Goal: Browse casually

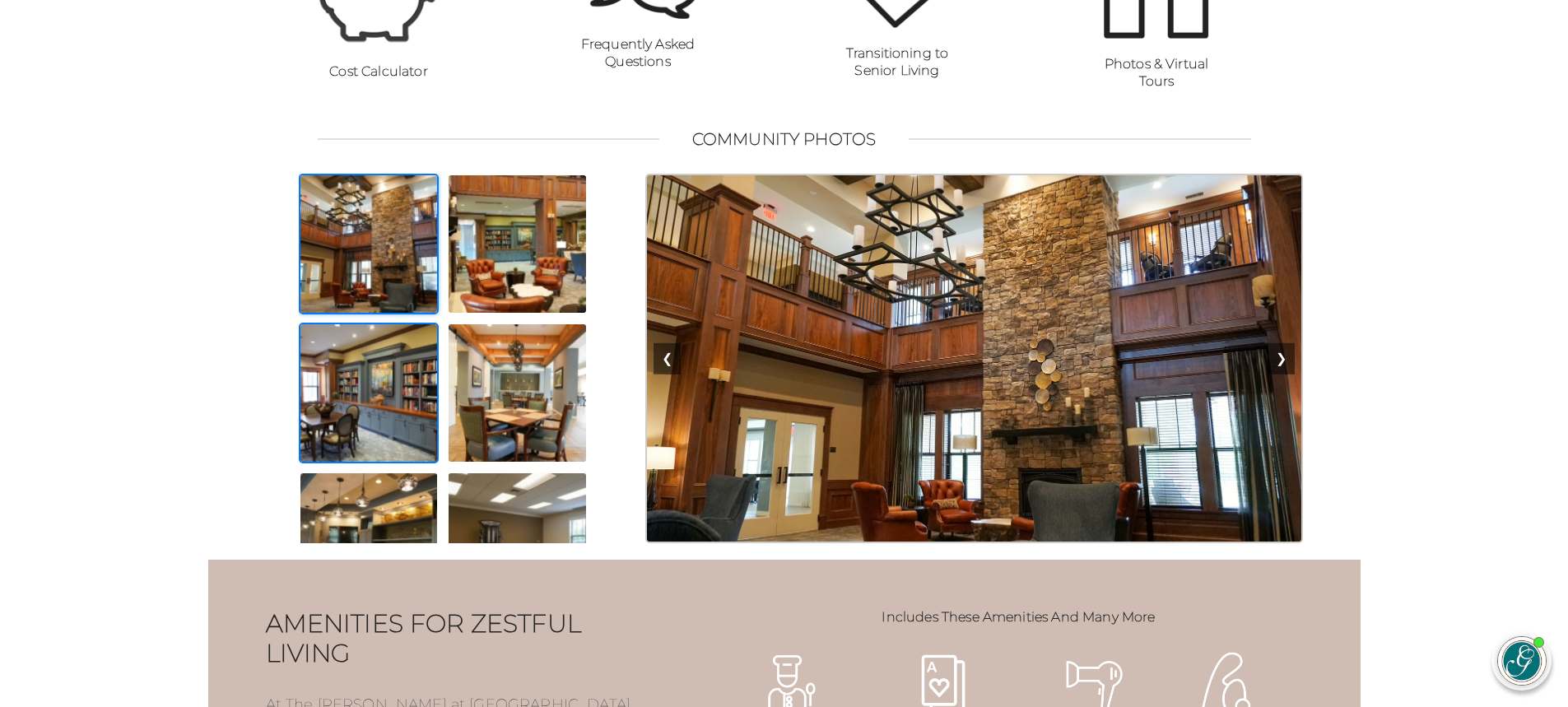
scroll to position [1236, 0]
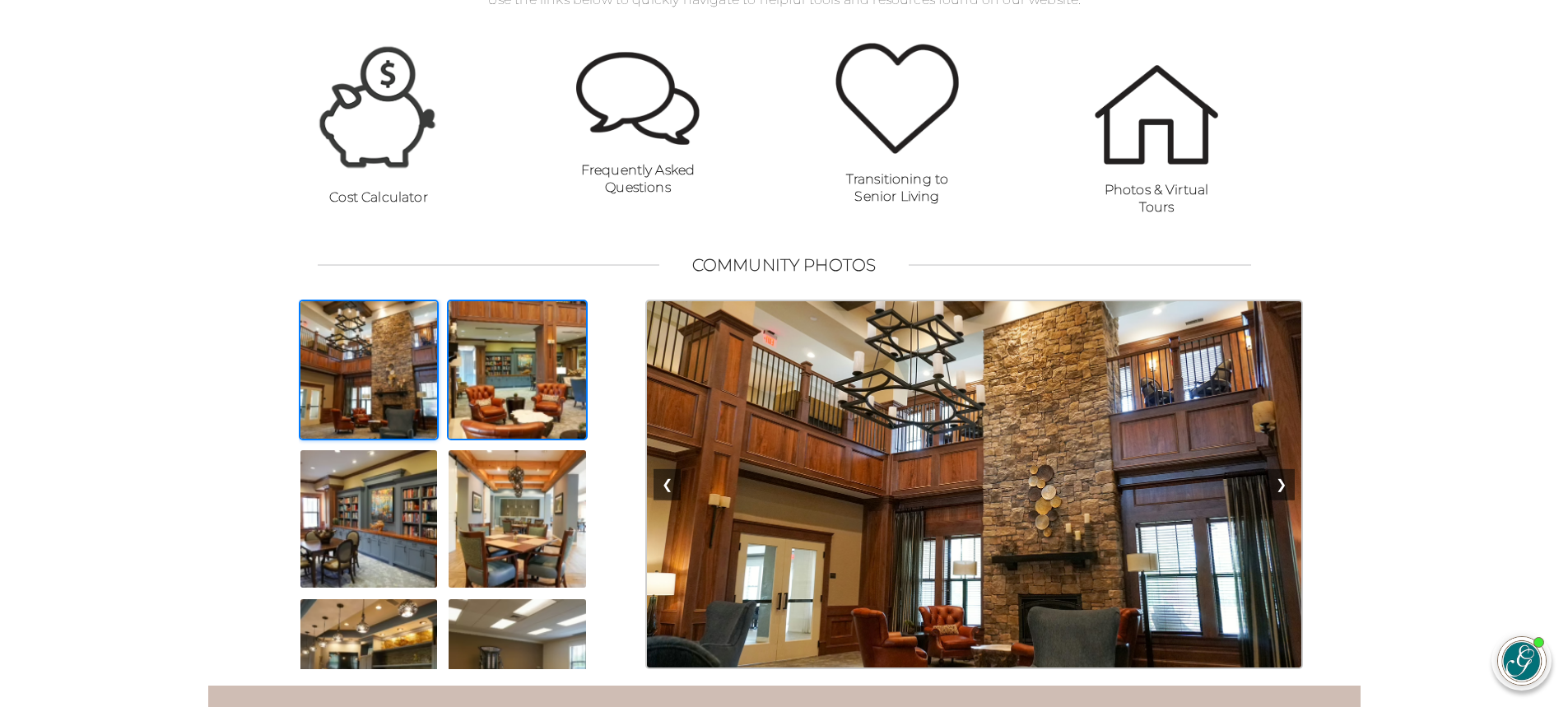
click at [522, 418] on img at bounding box center [517, 370] width 141 height 141
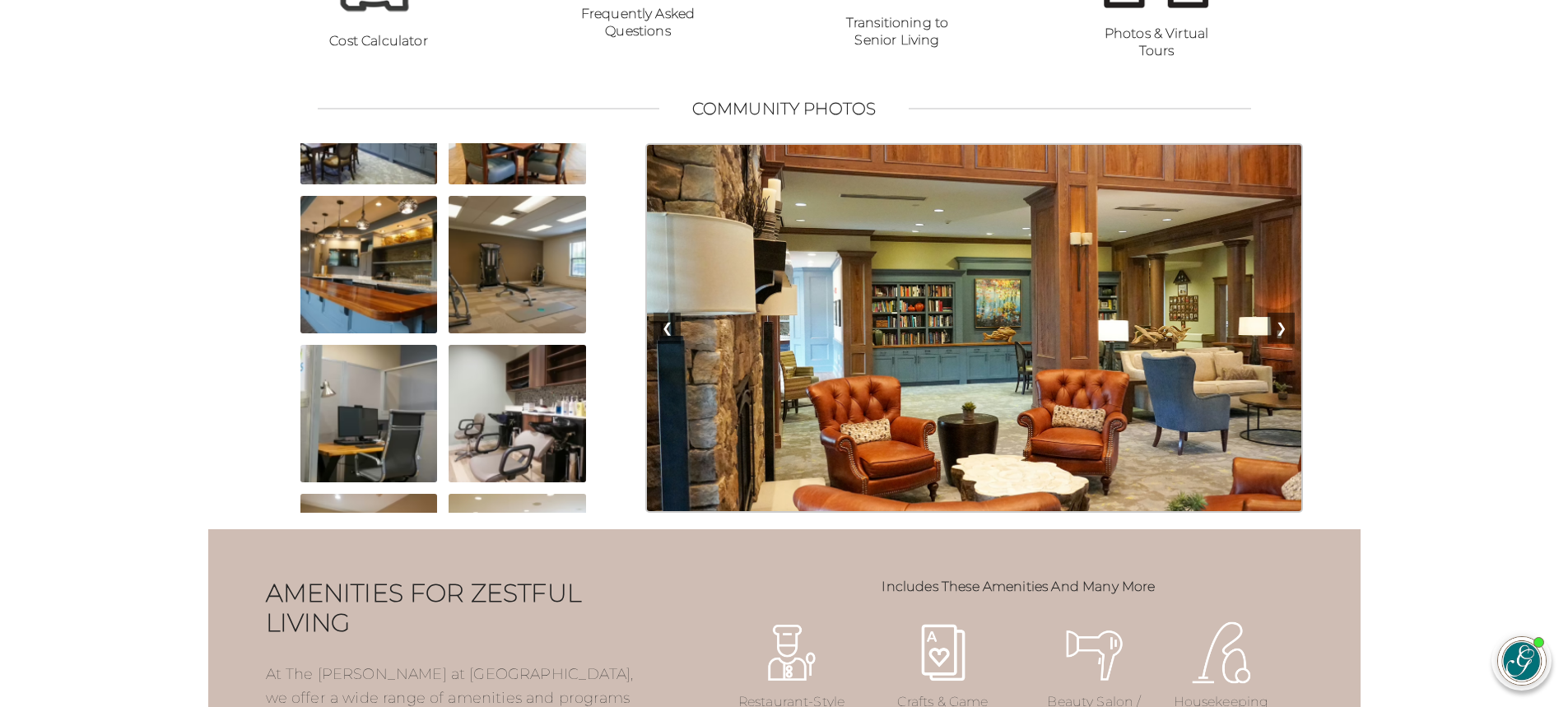
scroll to position [1400, 0]
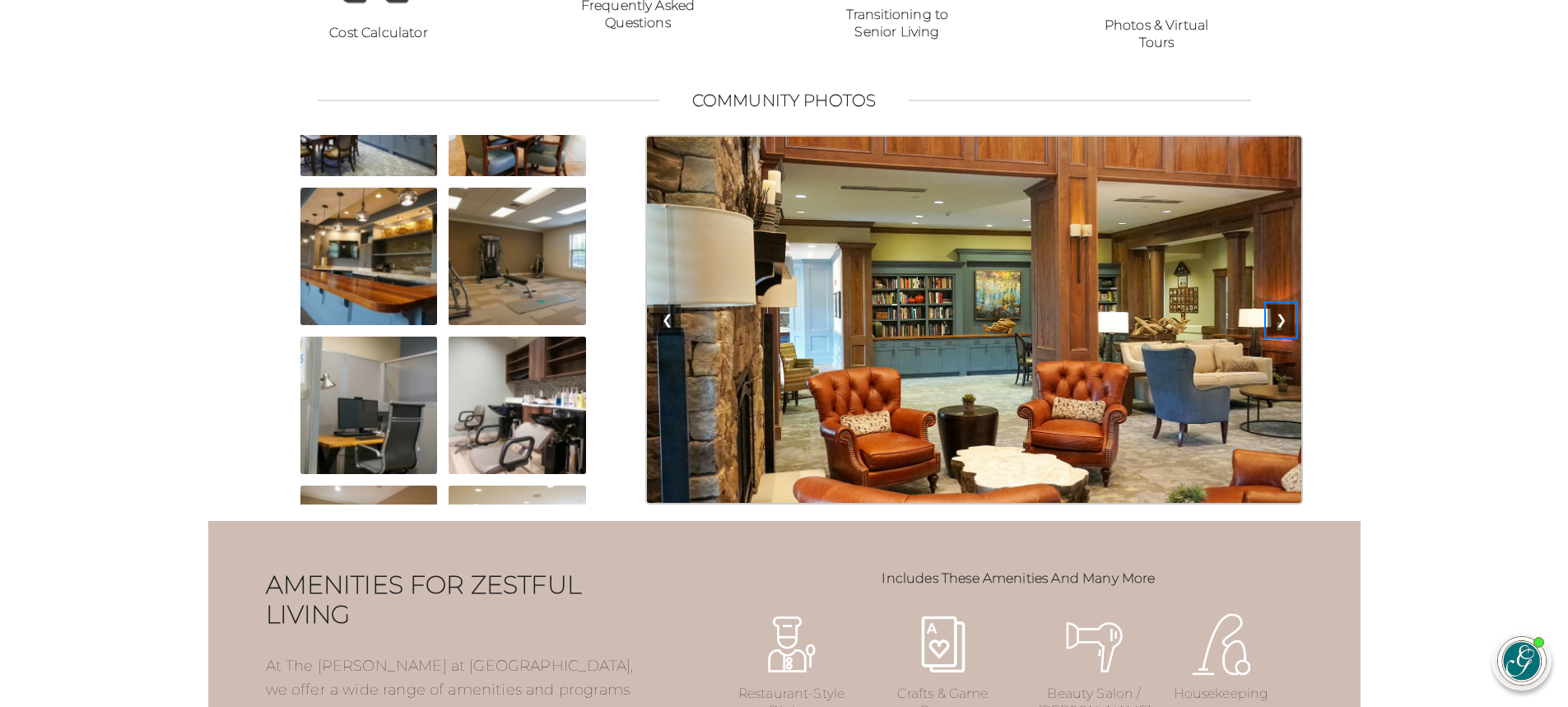
click at [1282, 336] on button "❯" at bounding box center [1281, 321] width 27 height 31
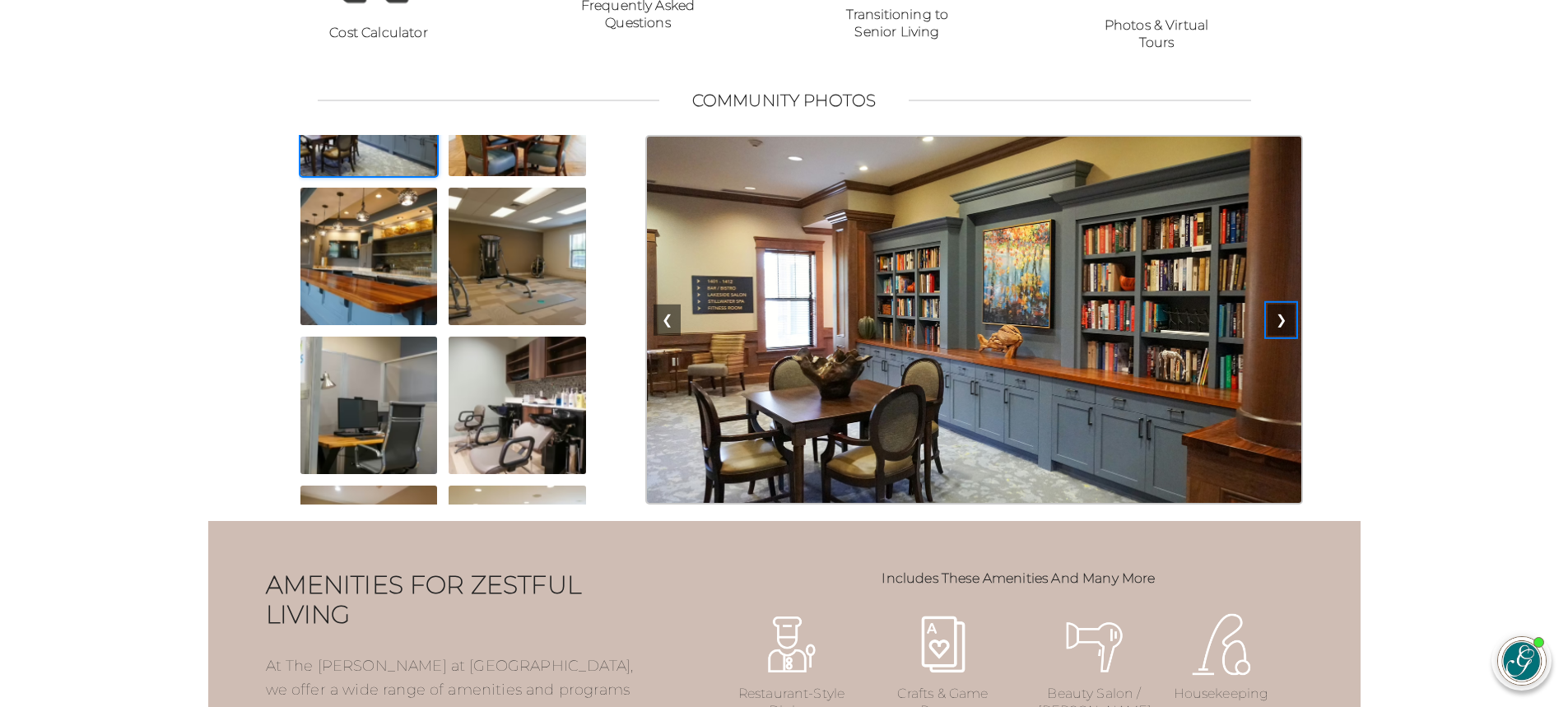
click at [1282, 336] on button "❯" at bounding box center [1281, 321] width 27 height 31
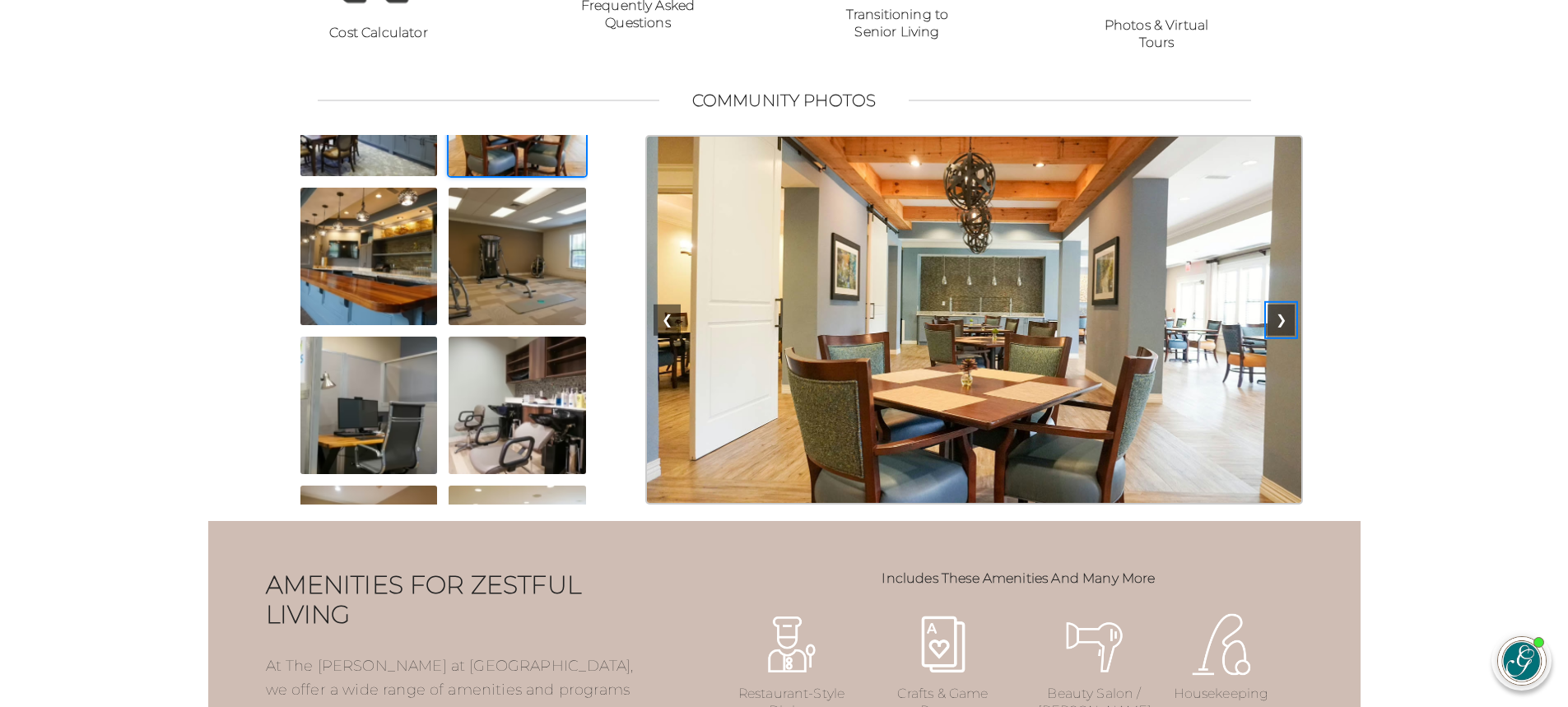
click at [1282, 336] on button "❯" at bounding box center [1281, 321] width 27 height 31
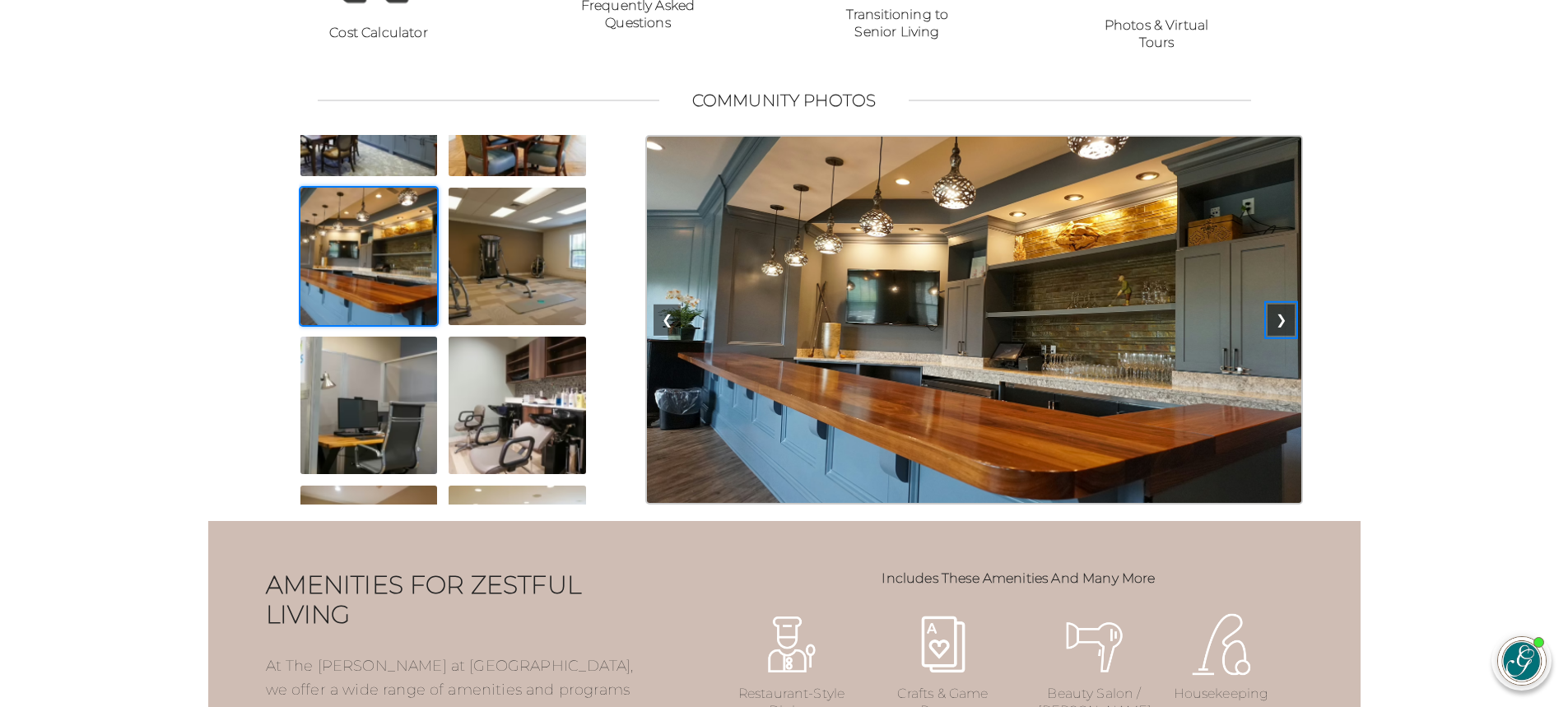
click at [1282, 336] on button "❯" at bounding box center [1281, 321] width 27 height 31
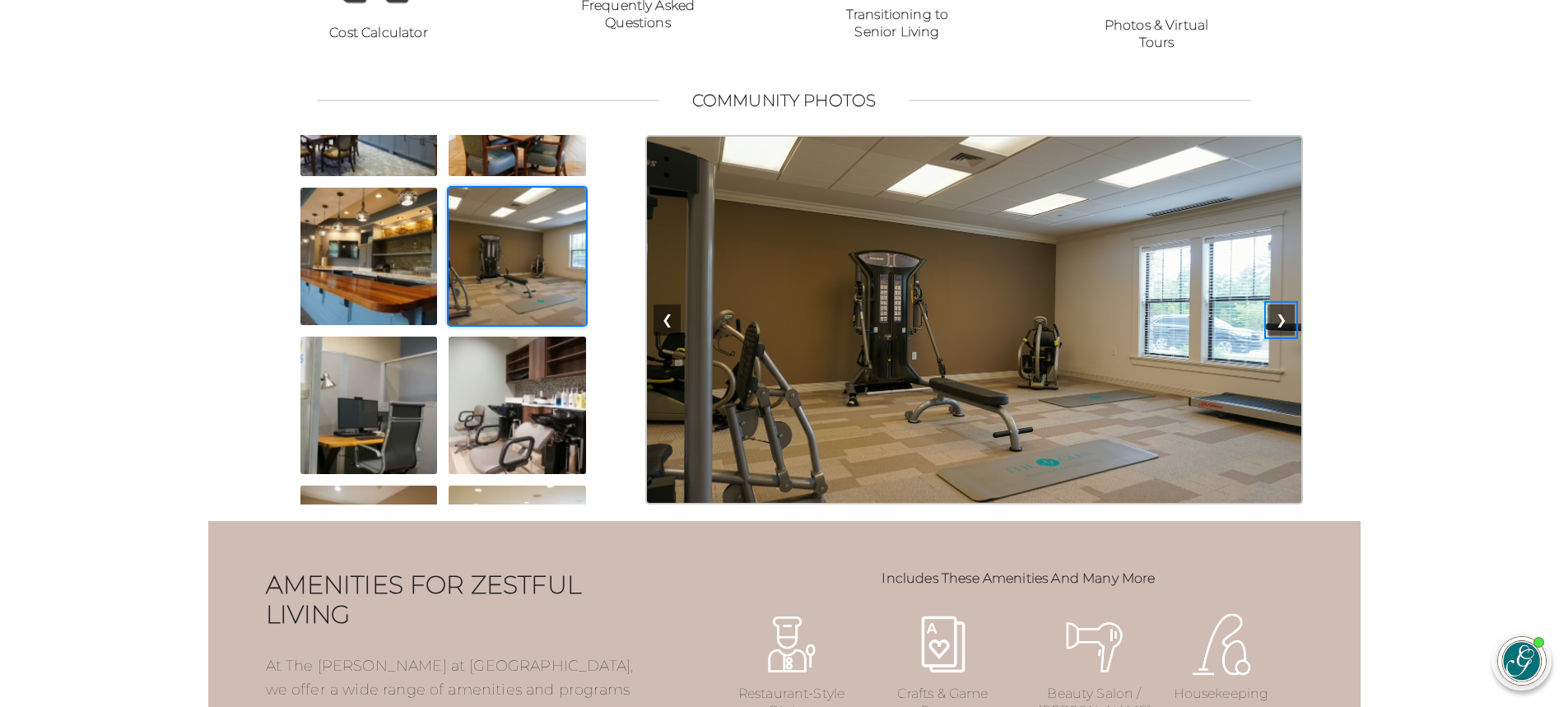
click at [1282, 336] on button "❯" at bounding box center [1281, 321] width 27 height 31
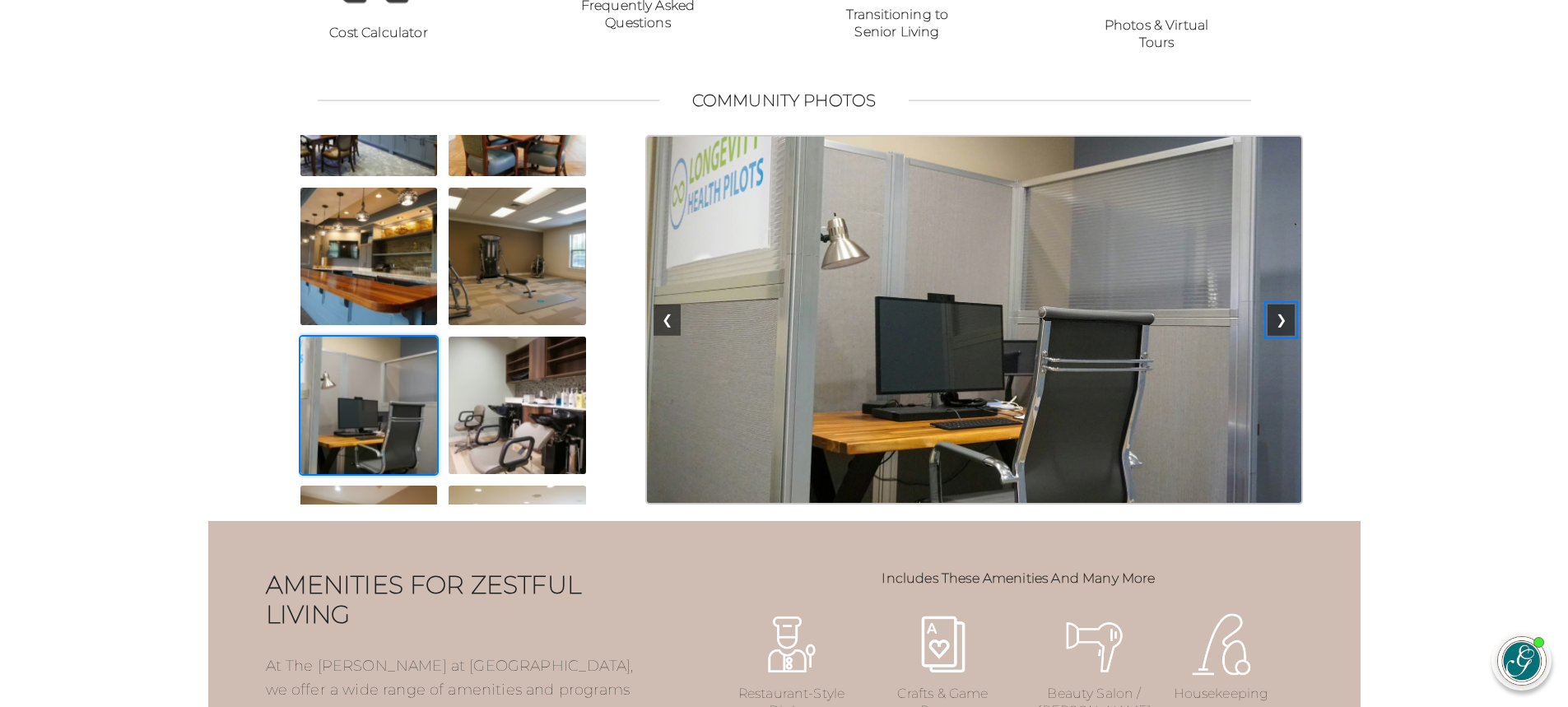
click at [1282, 336] on button "❯" at bounding box center [1281, 321] width 27 height 31
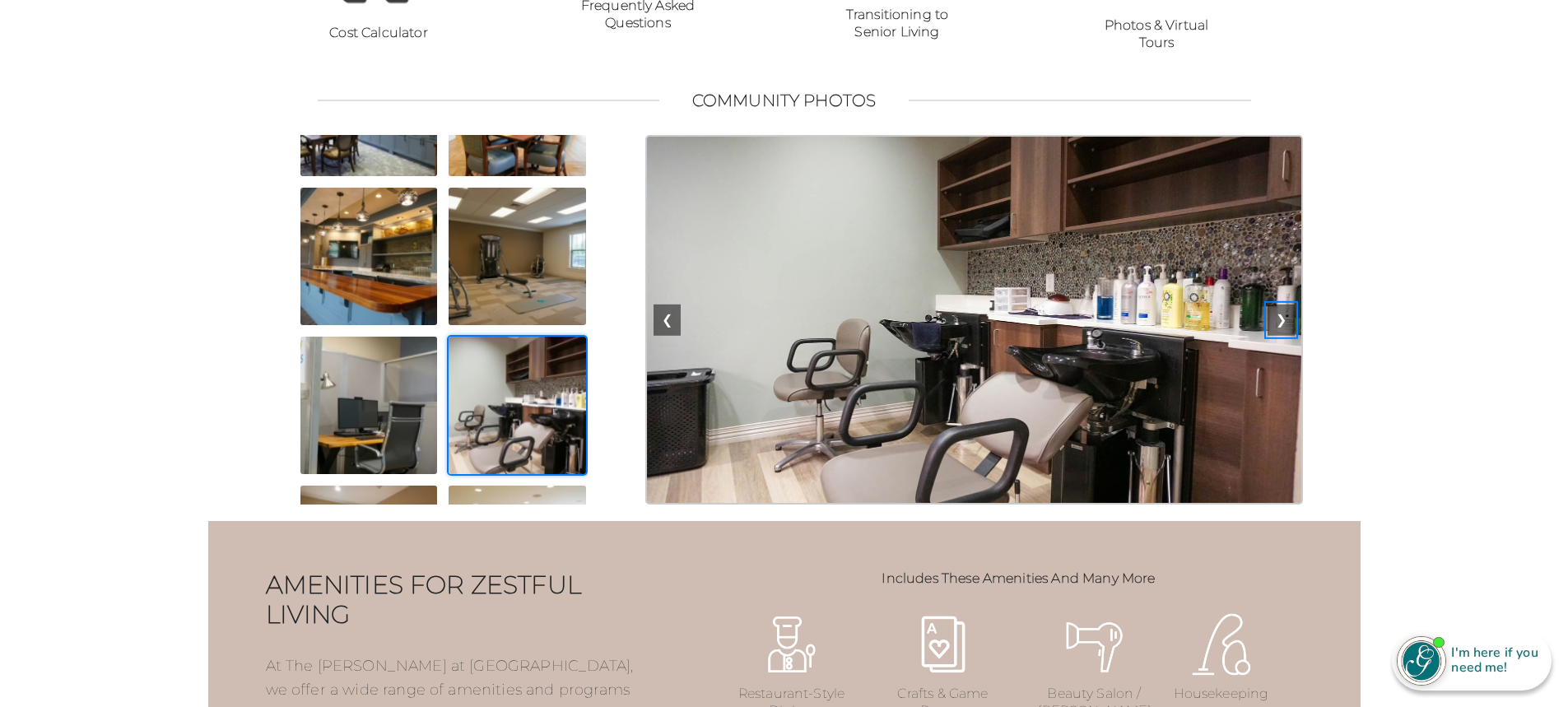
click at [1282, 336] on button "❯" at bounding box center [1281, 321] width 27 height 31
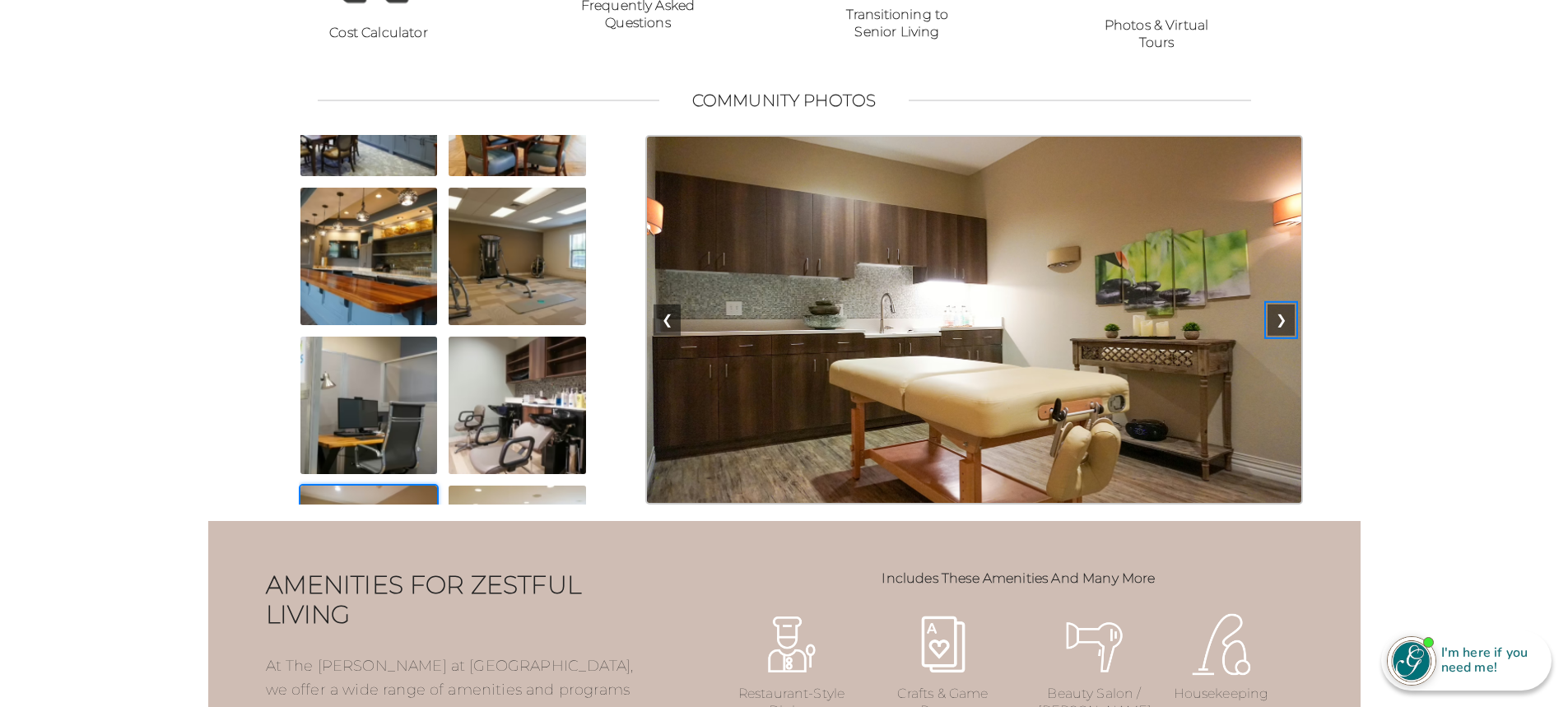
click at [1282, 336] on button "❯" at bounding box center [1281, 321] width 27 height 31
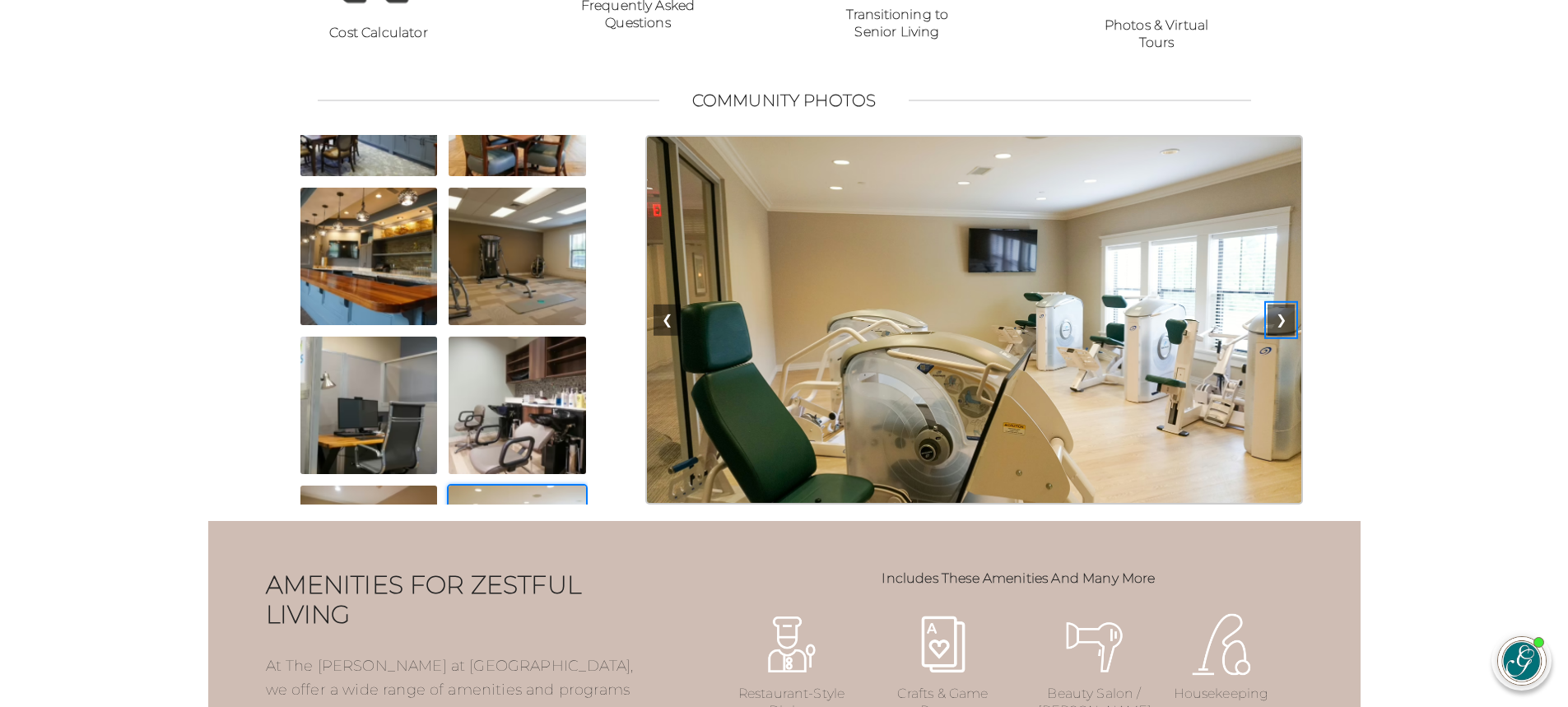
click at [1282, 336] on button "❯" at bounding box center [1281, 321] width 27 height 31
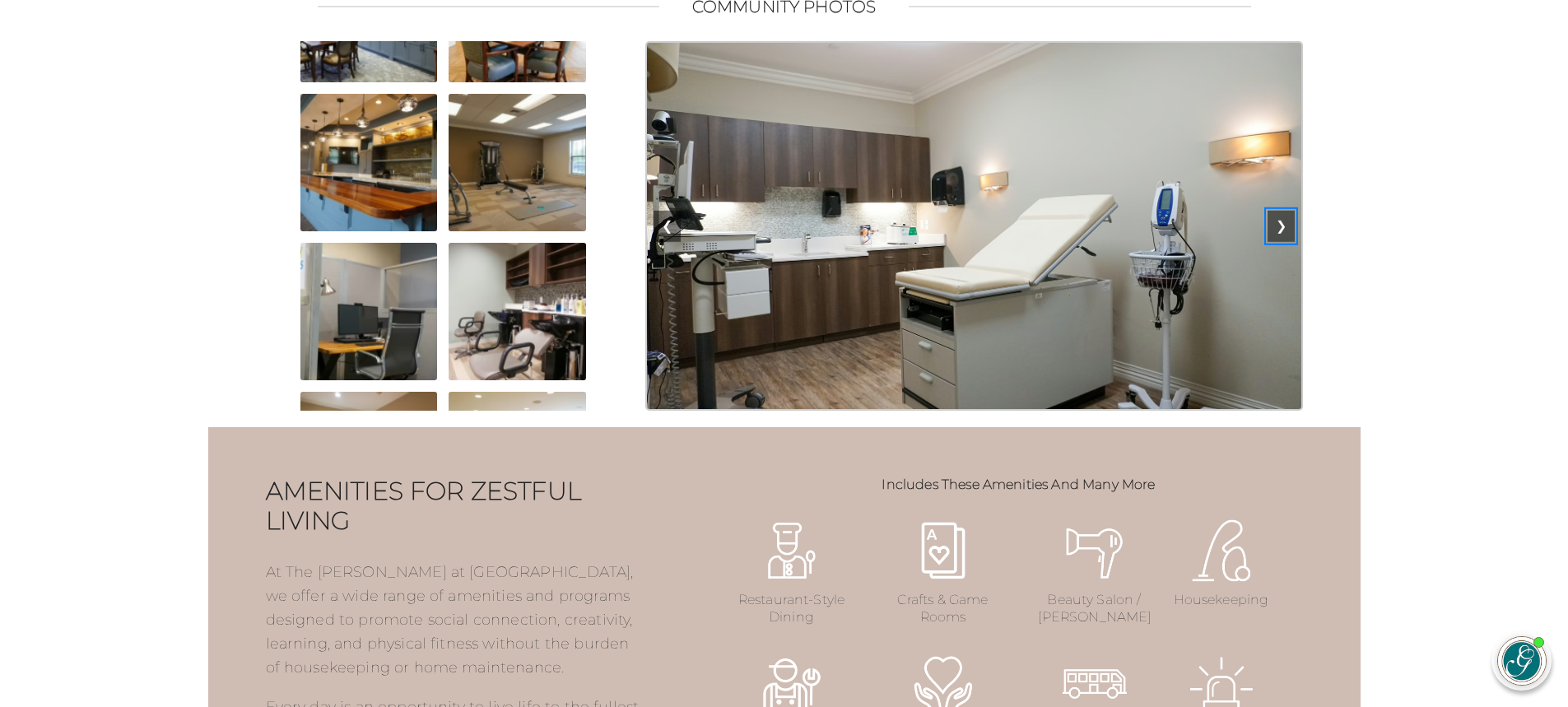
scroll to position [1457, 0]
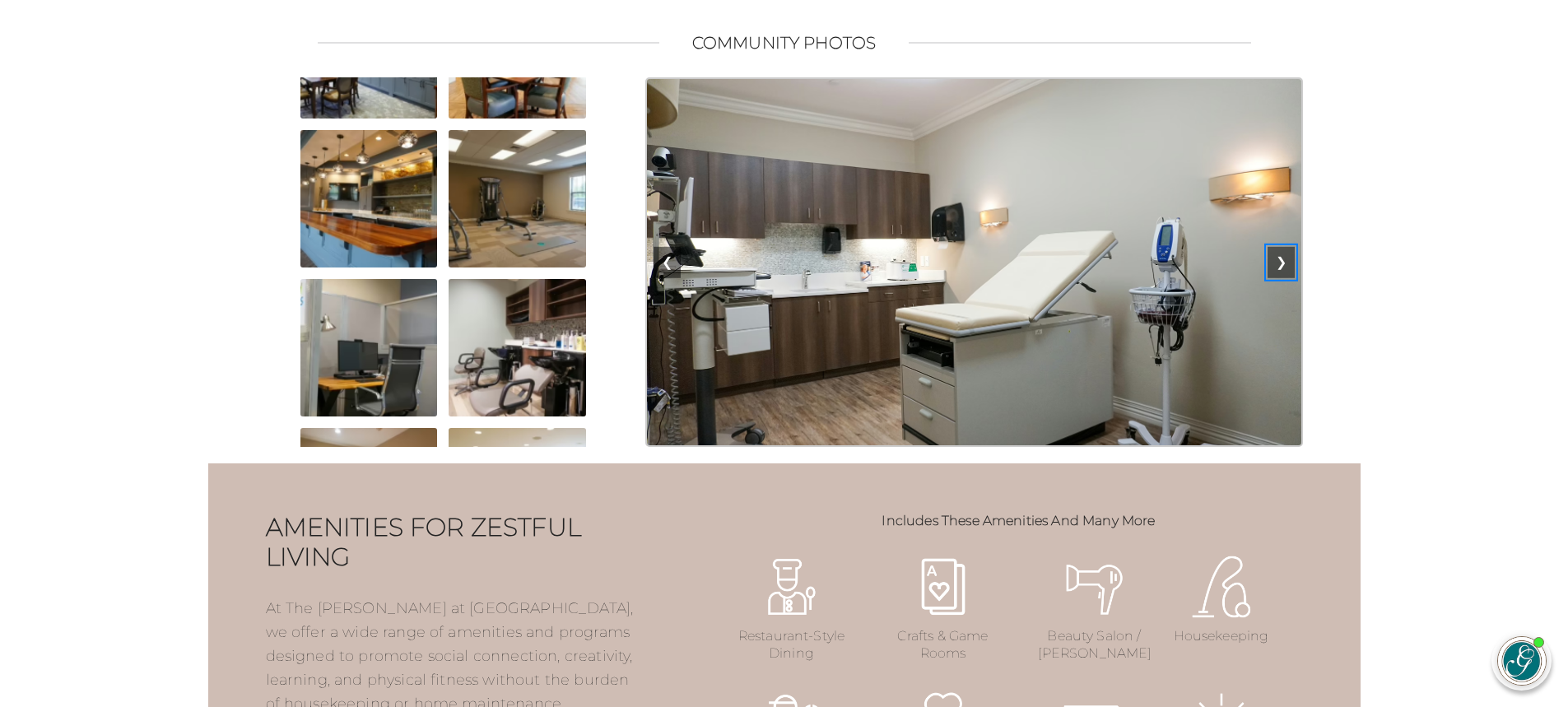
click at [1281, 278] on button "❯" at bounding box center [1281, 263] width 27 height 31
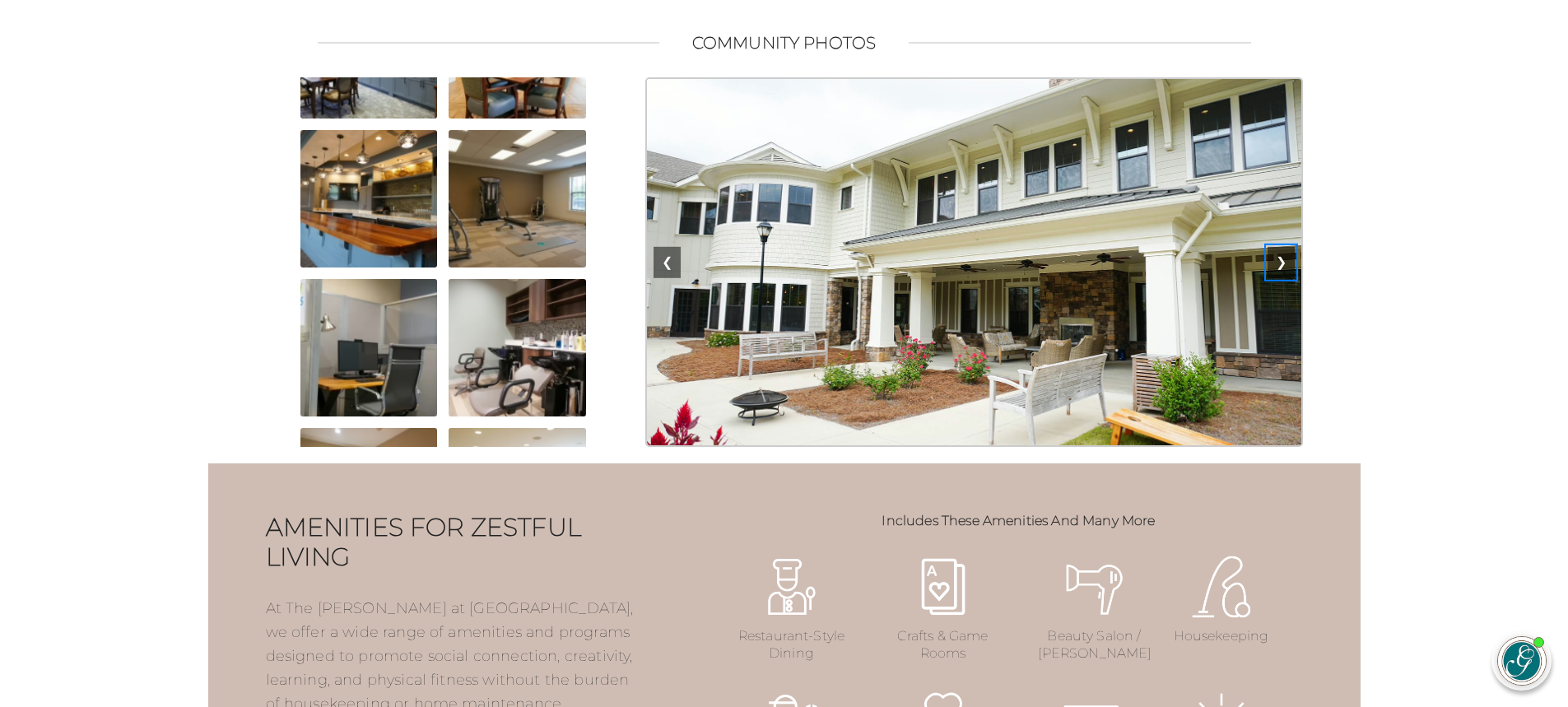
click at [1281, 278] on button "❯" at bounding box center [1281, 263] width 27 height 31
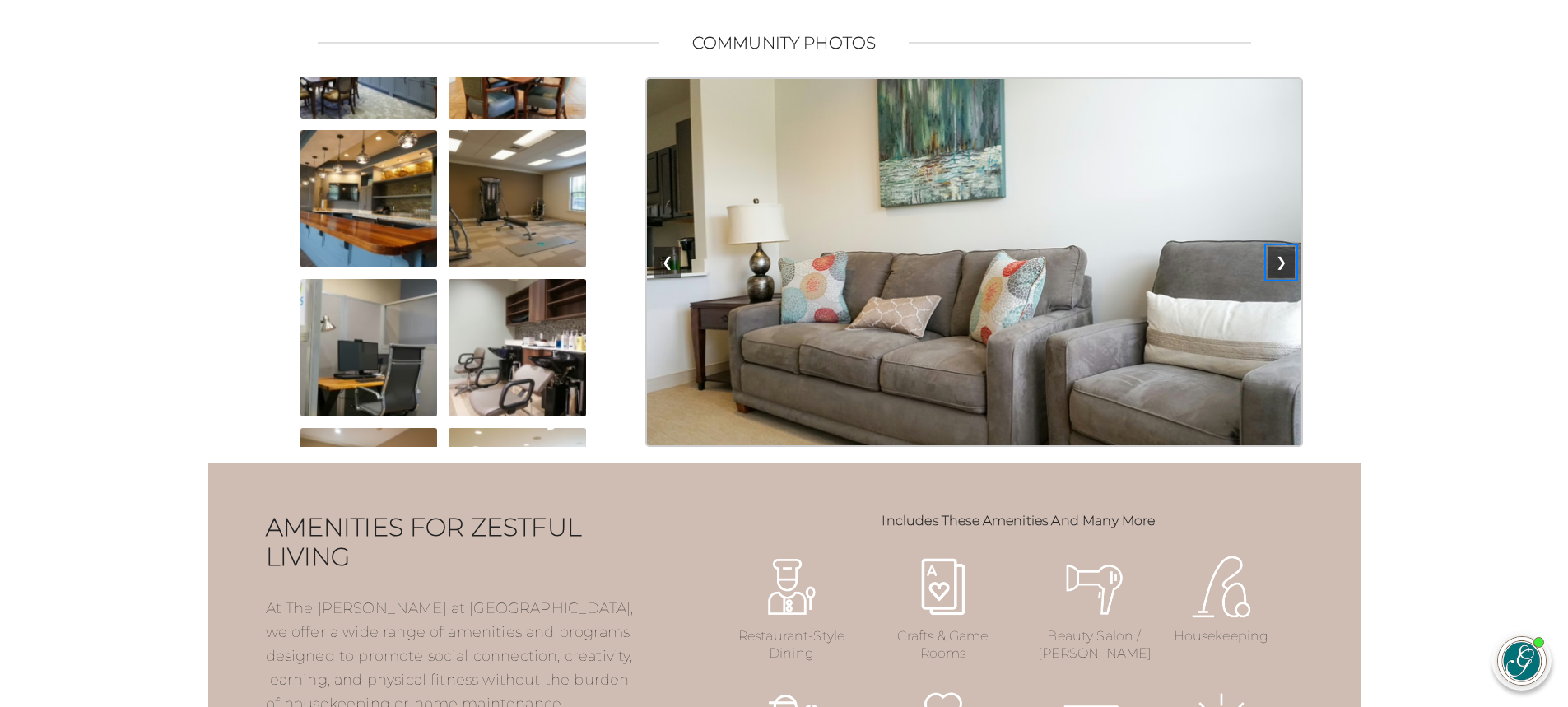
click at [1281, 278] on button "❯" at bounding box center [1281, 263] width 27 height 31
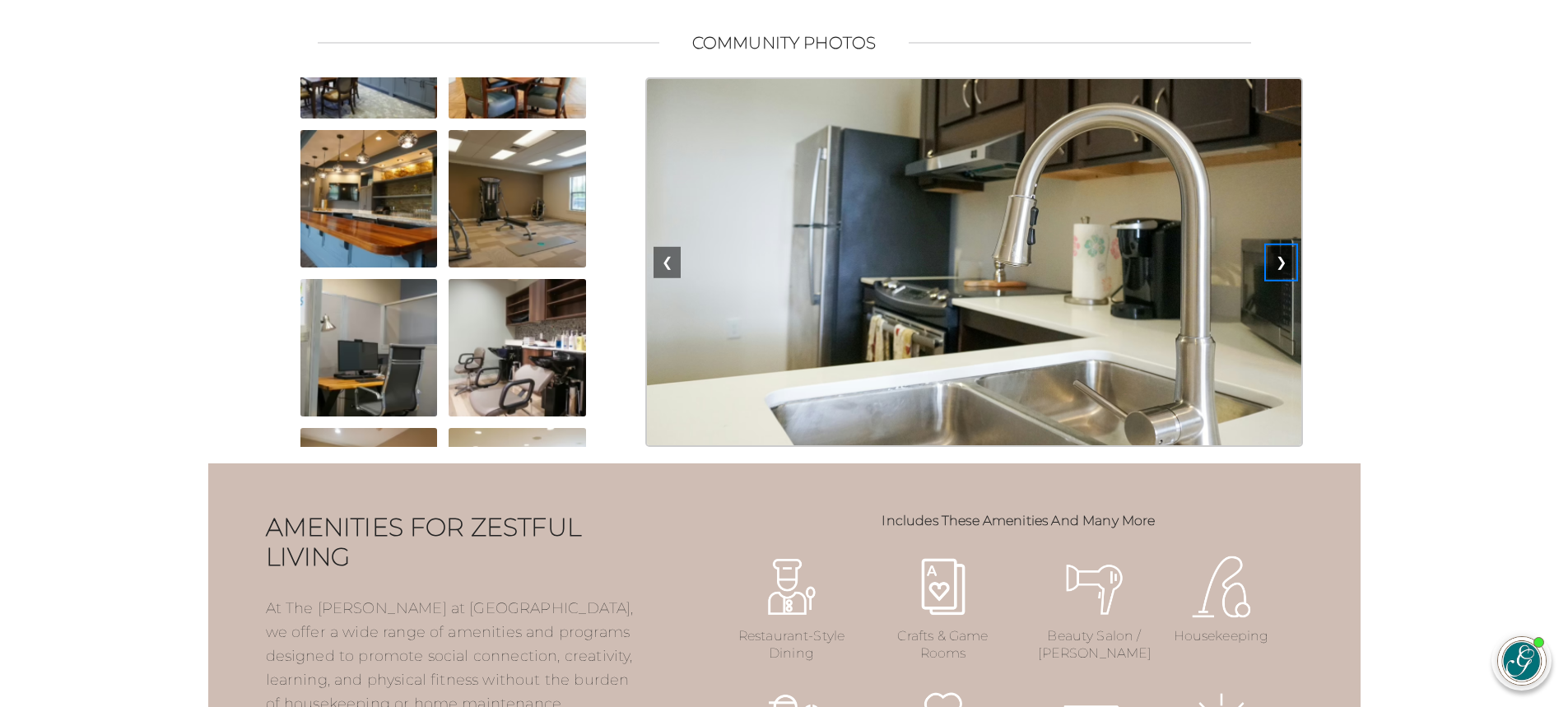
click at [1281, 278] on button "❯" at bounding box center [1281, 263] width 27 height 31
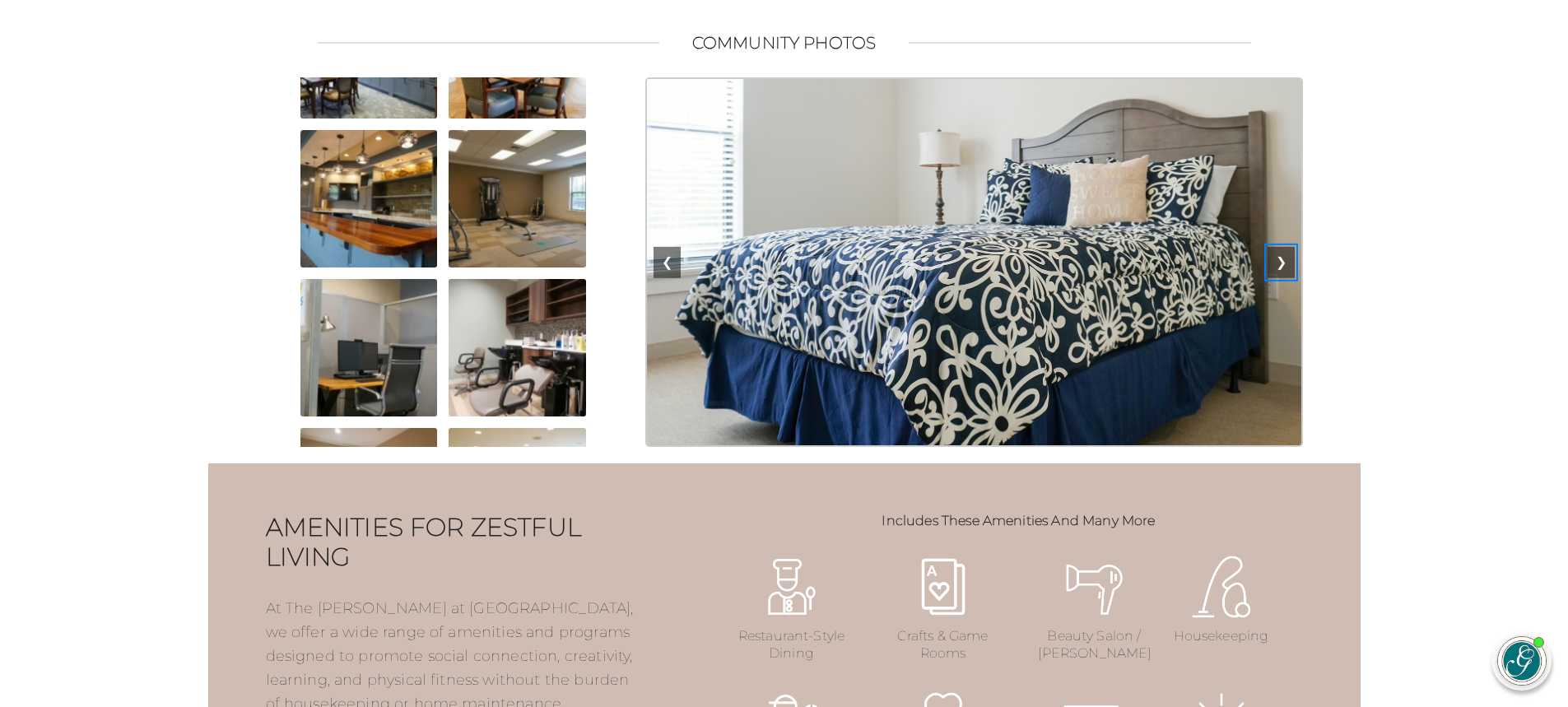
click at [1281, 278] on button "❯" at bounding box center [1281, 263] width 27 height 31
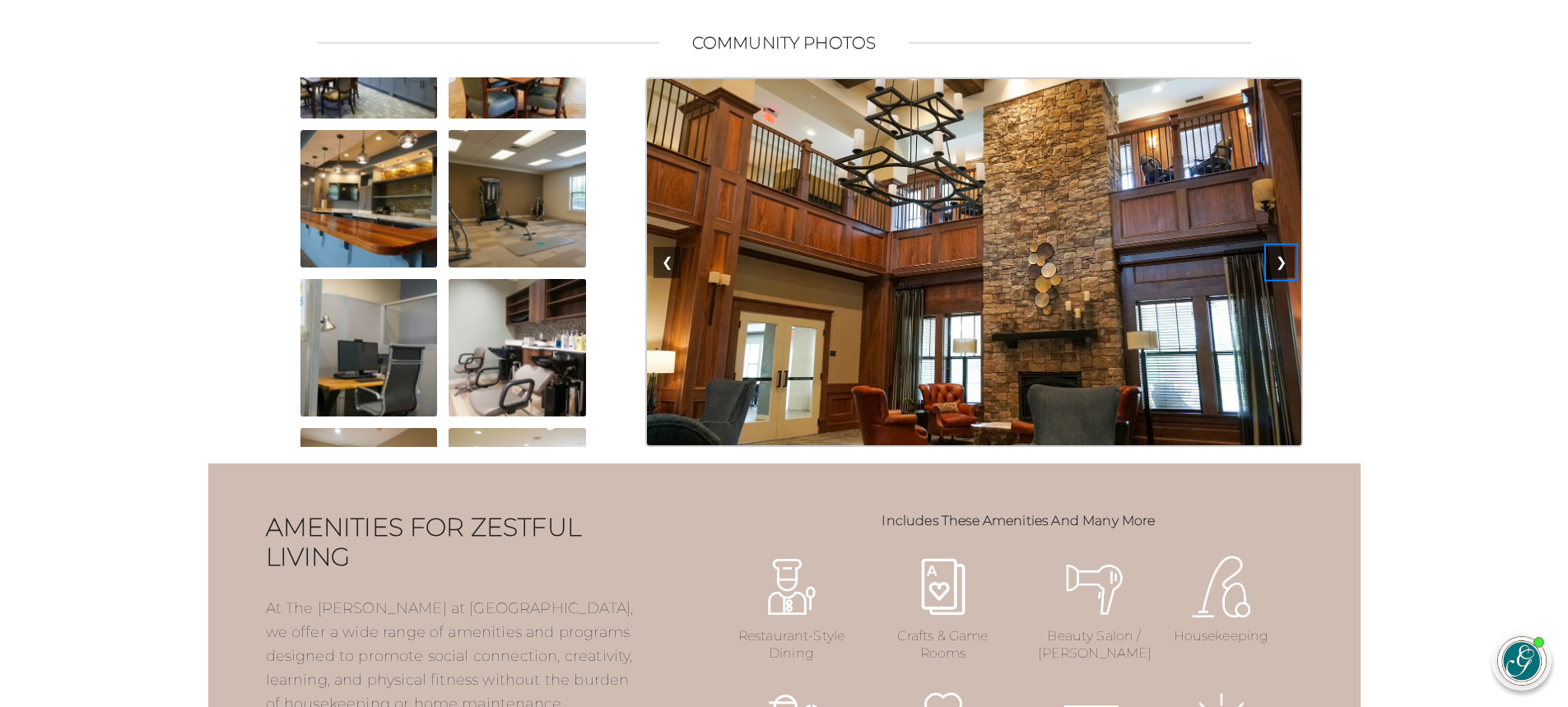
click at [1278, 278] on button "❯" at bounding box center [1281, 263] width 27 height 31
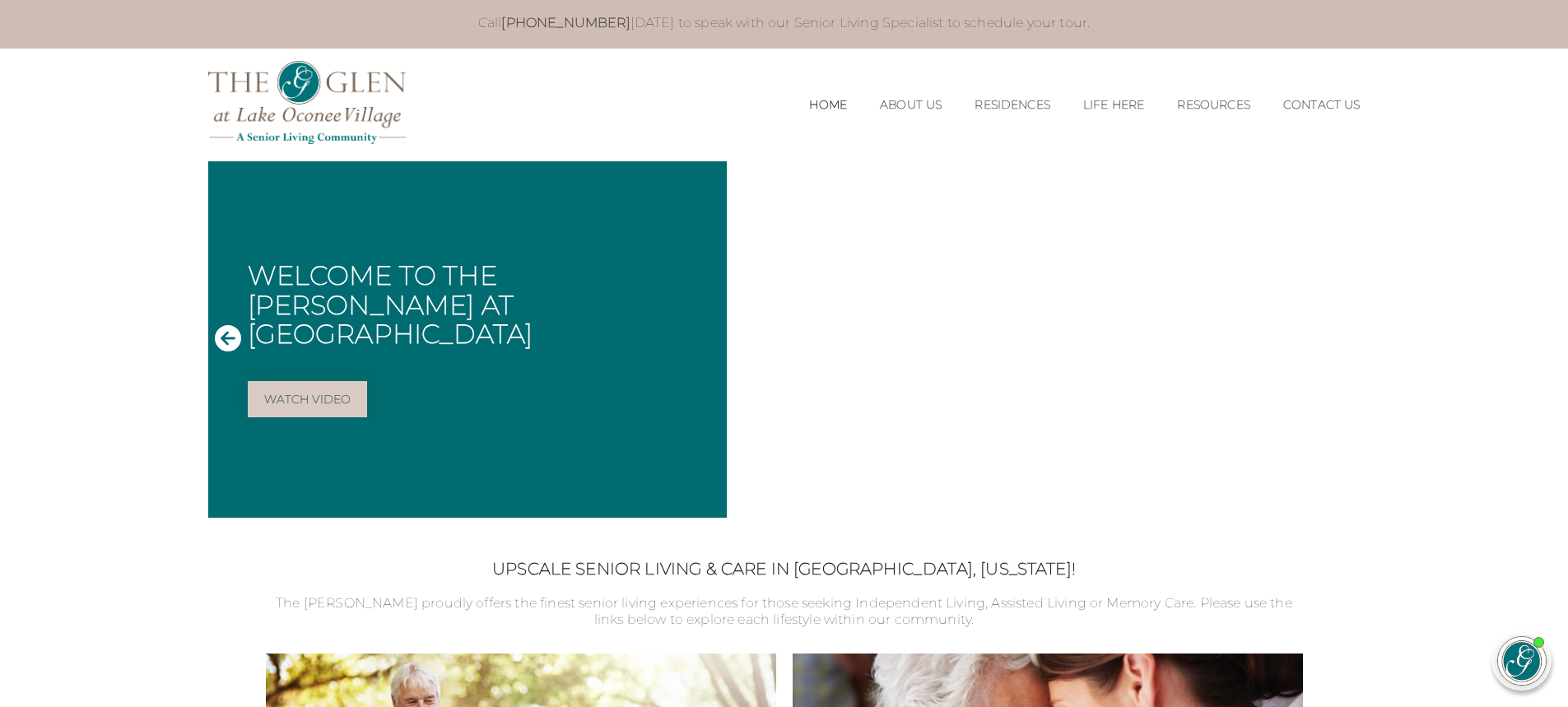
scroll to position [0, 0]
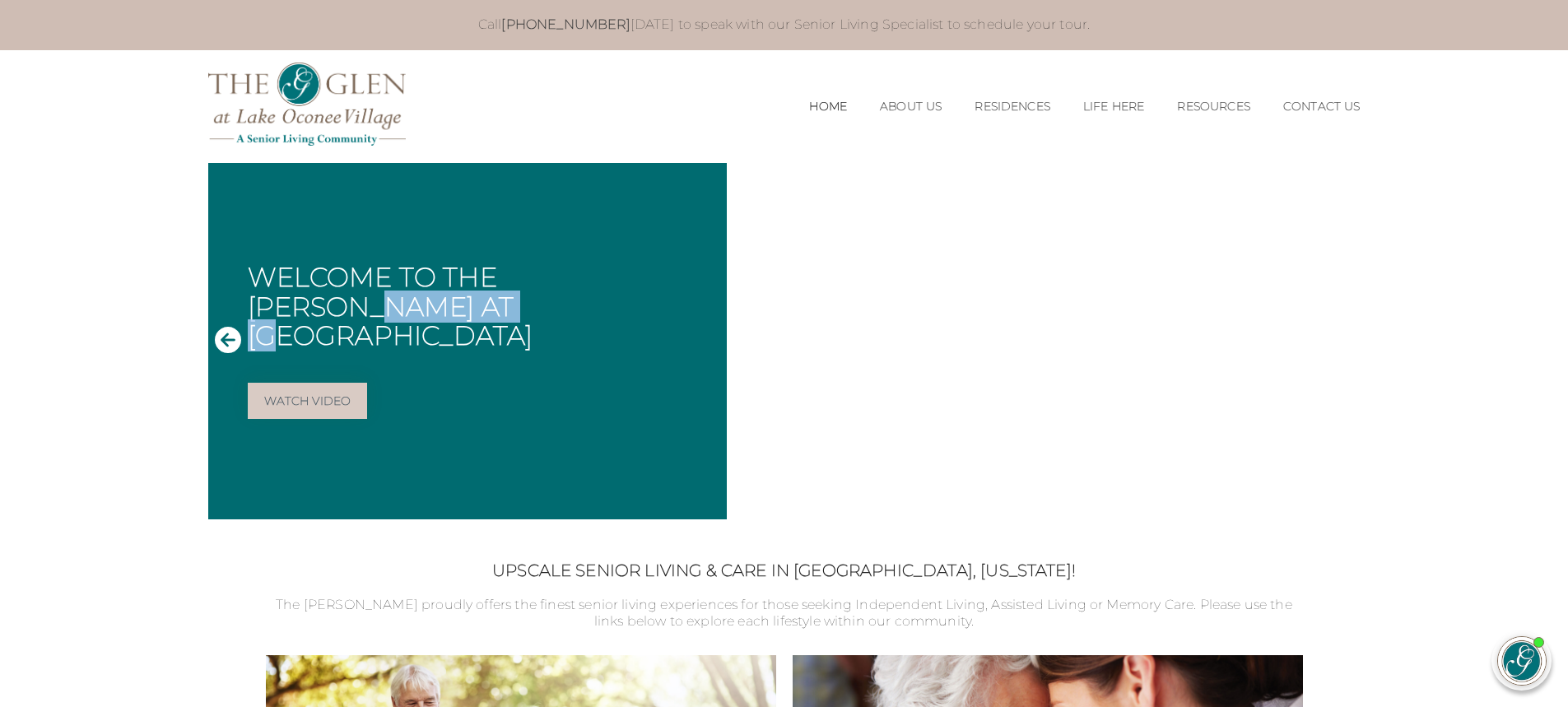
drag, startPoint x: 637, startPoint y: 291, endPoint x: 366, endPoint y: 321, distance: 272.7
click at [366, 321] on h1 "Welcome to The [PERSON_NAME] at [GEOGRAPHIC_DATA]" at bounding box center [481, 306] width 466 height 88
click at [648, 393] on div "Welcome to The [PERSON_NAME] at [GEOGRAPHIC_DATA] Watch Video" at bounding box center [467, 341] width 519 height 357
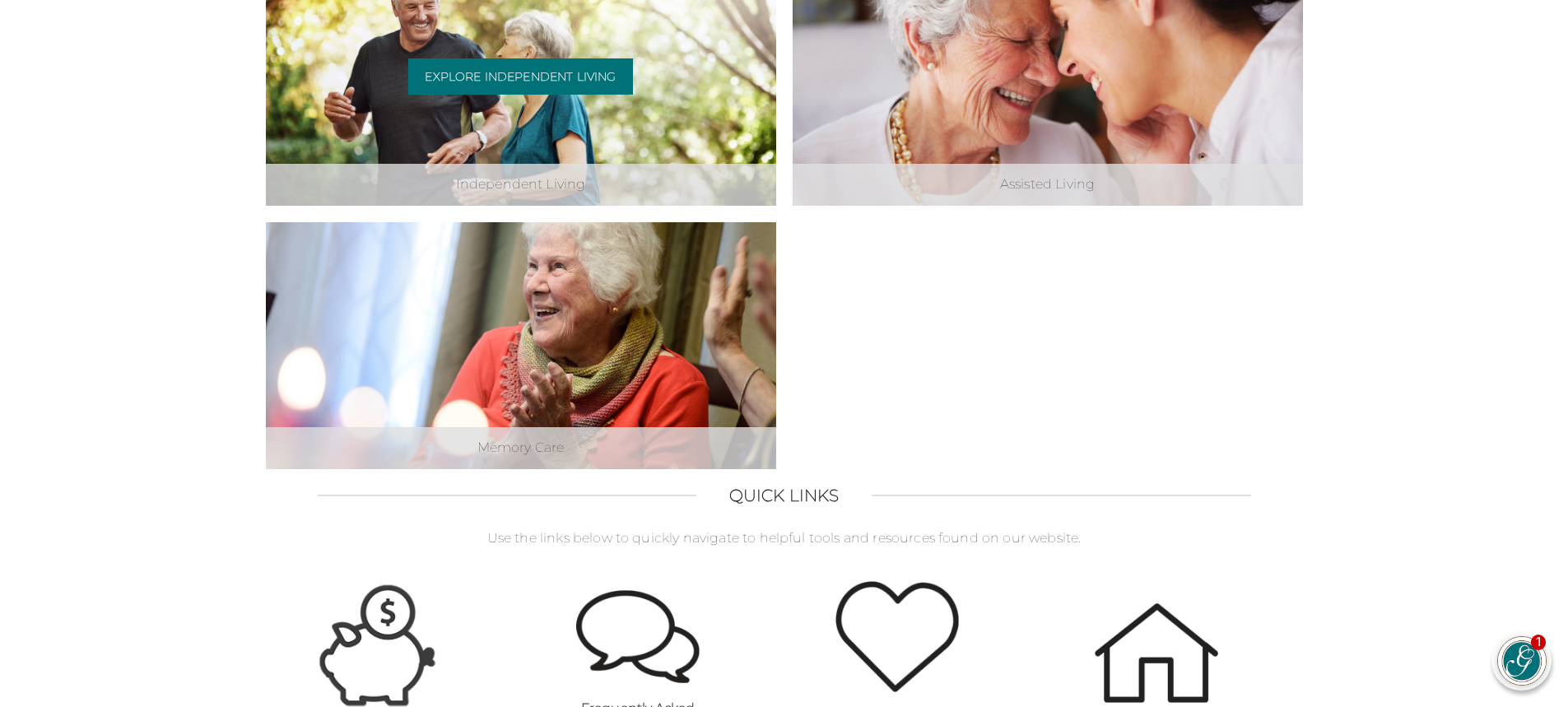
scroll to position [494, 0]
